Goal: Task Accomplishment & Management: Manage account settings

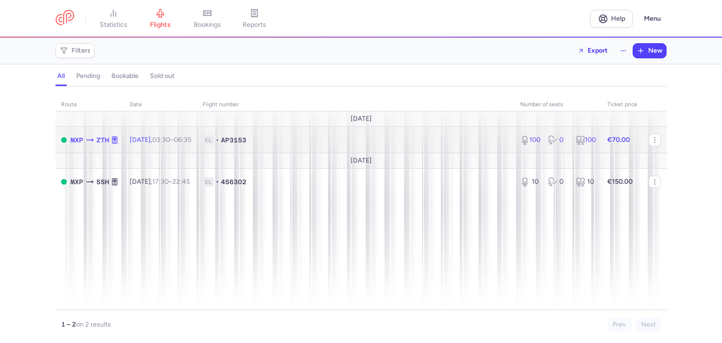
click at [514, 134] on td "1L • AP3153" at bounding box center [356, 140] width 318 height 26
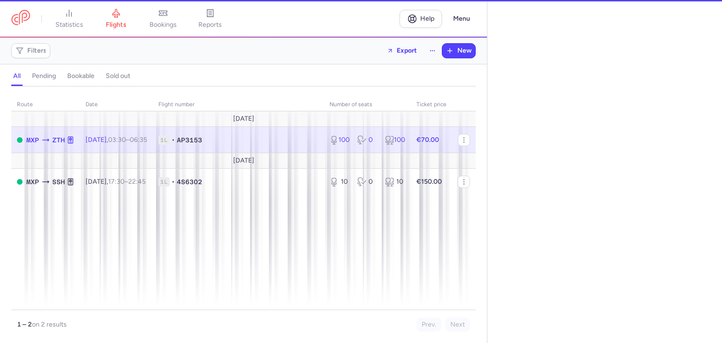
select select "days"
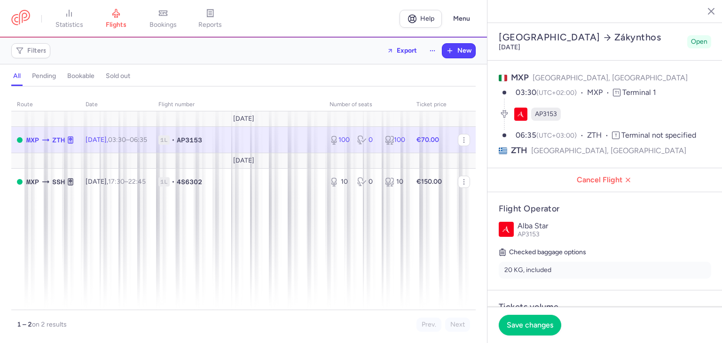
click at [591, 330] on footer "Save changes" at bounding box center [604, 325] width 235 height 36
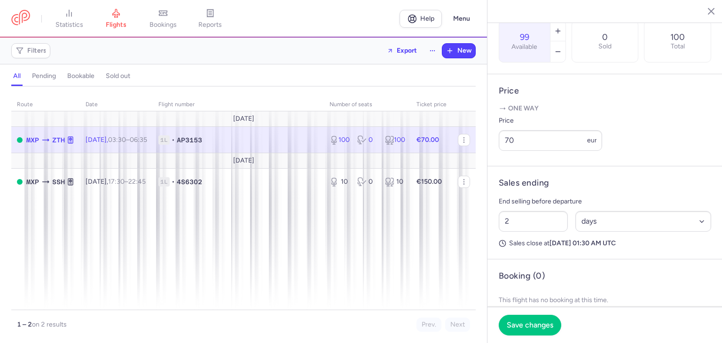
click at [536, 32] on input "99" at bounding box center [524, 37] width 23 height 10
type input "0"
click at [533, 312] on footer "Save changes" at bounding box center [604, 325] width 235 height 36
click at [531, 320] on button "Save changes" at bounding box center [529, 324] width 62 height 21
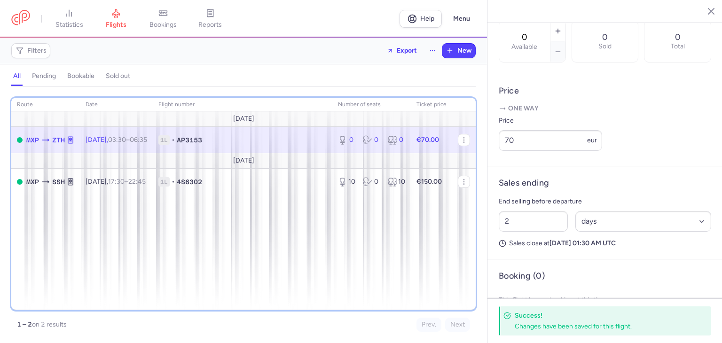
click at [376, 270] on div "route date Flight number number of seats Ticket price [DATE] MXP [GEOGRAPHIC_DA…" at bounding box center [243, 204] width 464 height 212
